Goal: Check status

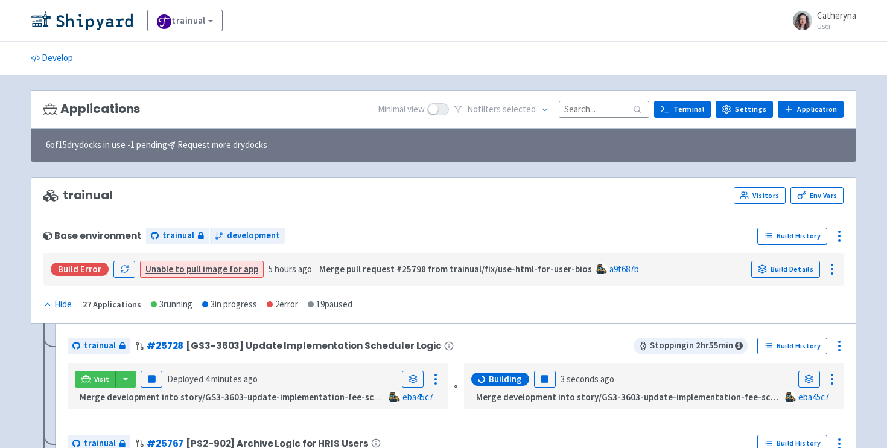
click at [597, 109] on input at bounding box center [604, 109] width 91 height 16
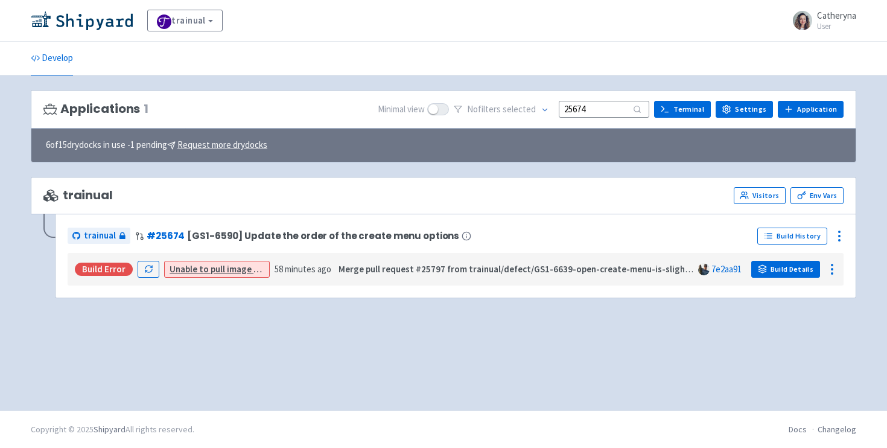
type input "25674"
